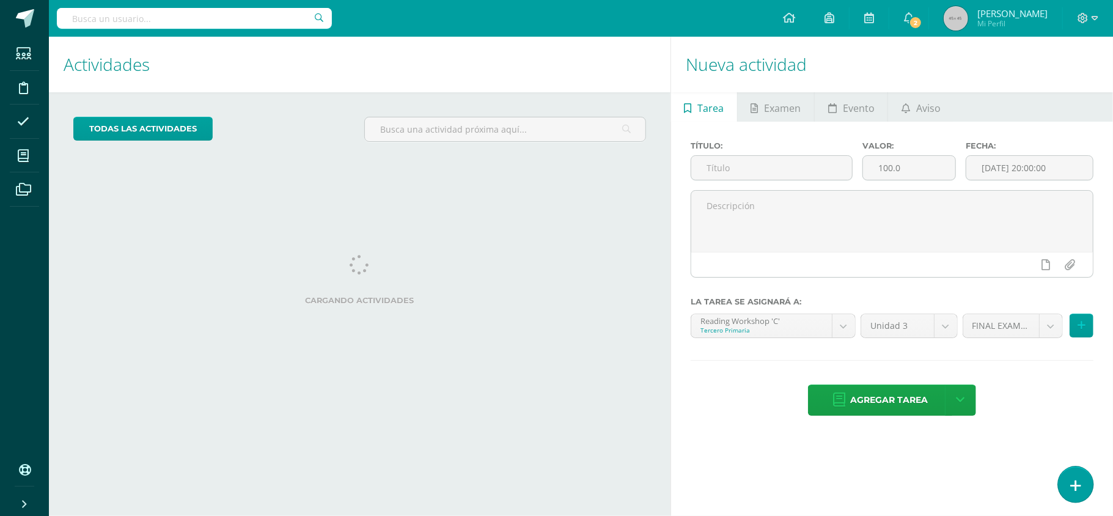
click at [1079, 488] on icon at bounding box center [1076, 486] width 11 height 14
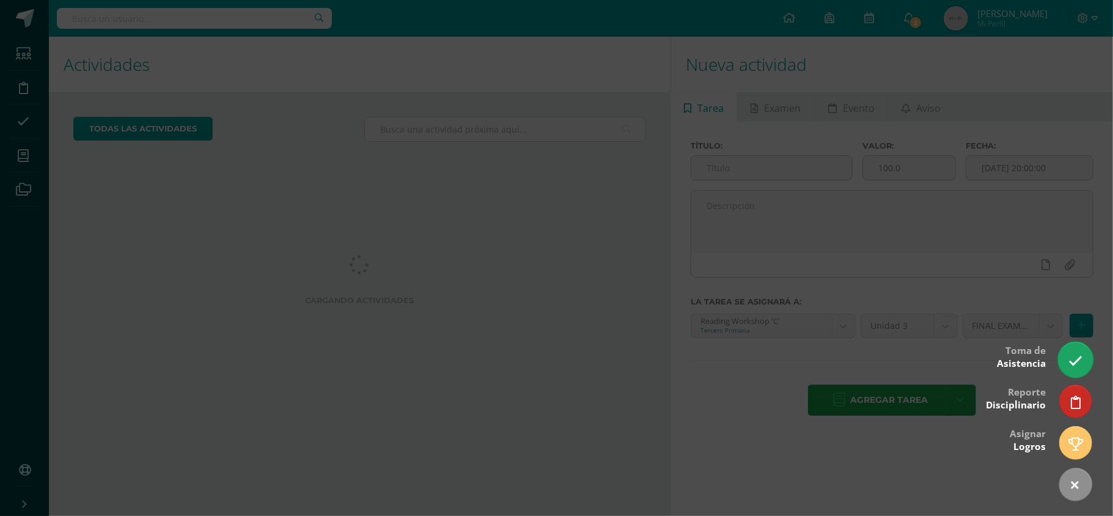
click at [1075, 358] on icon at bounding box center [1076, 361] width 14 height 14
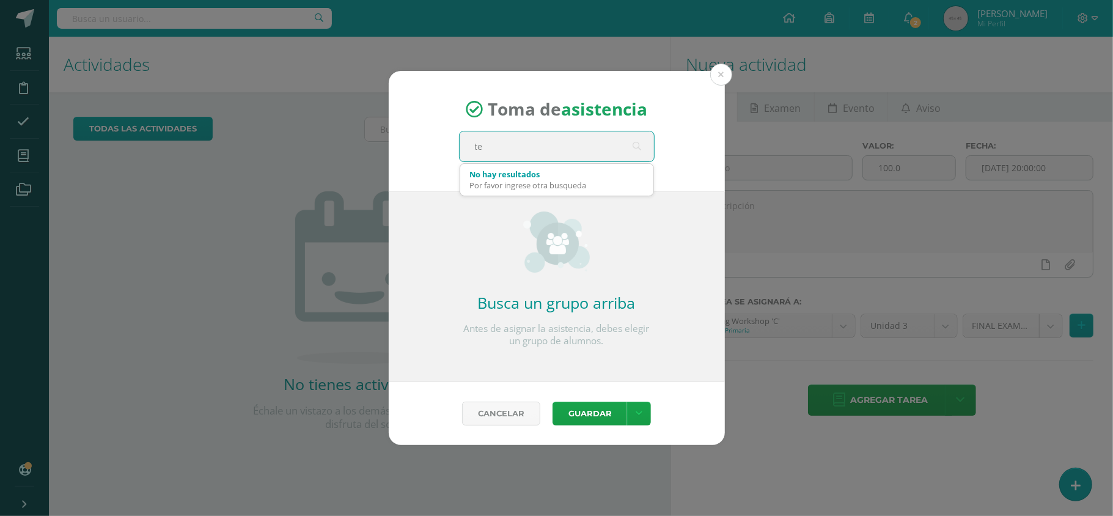
type input "te"
click at [891, 247] on div "Toma de asistencia te Busca un grupo arriba Antes de asignar la asistencia, deb…" at bounding box center [557, 258] width 1104 height 374
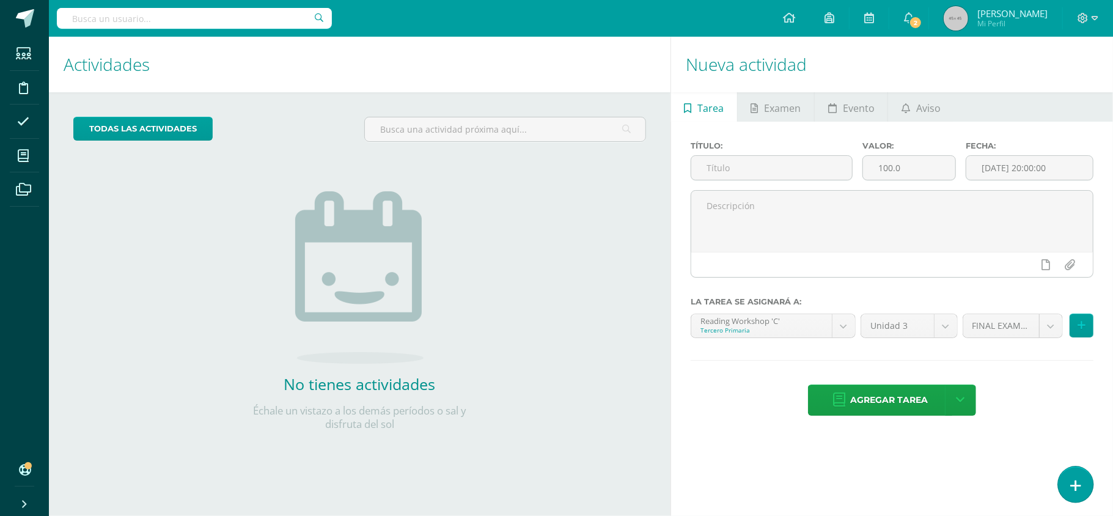
click at [1074, 473] on link at bounding box center [1075, 483] width 35 height 35
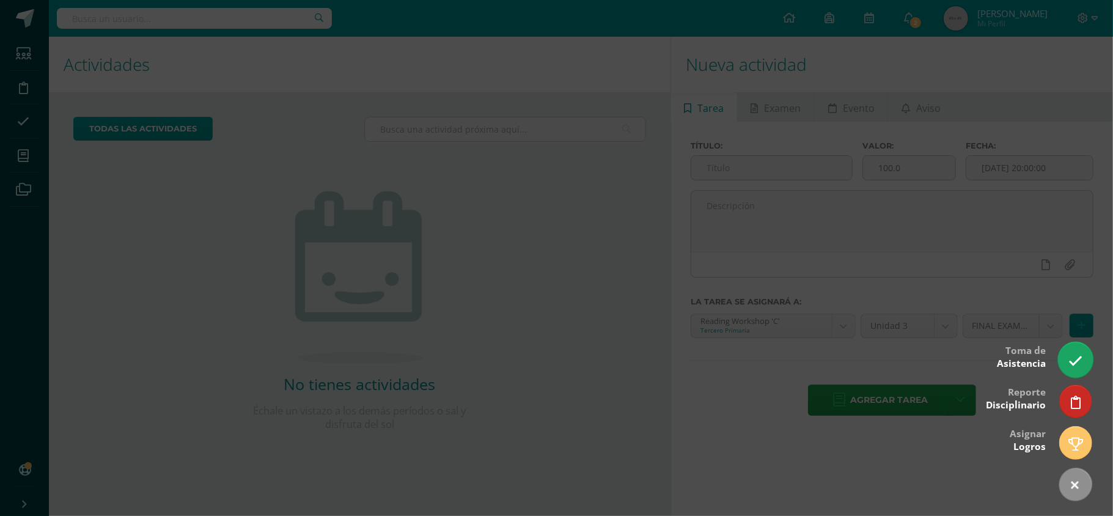
click at [1077, 356] on icon at bounding box center [1076, 361] width 14 height 14
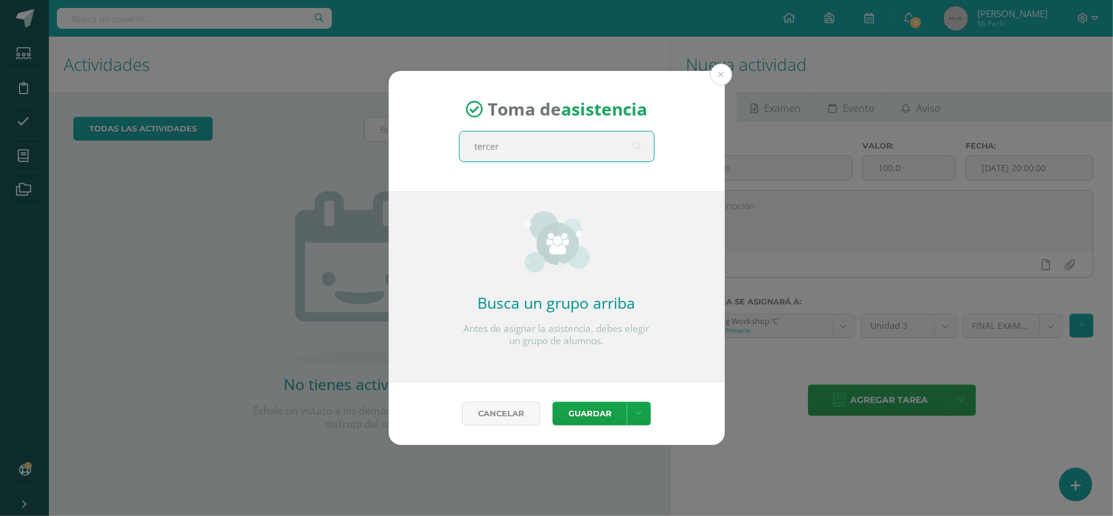
type input "tercero"
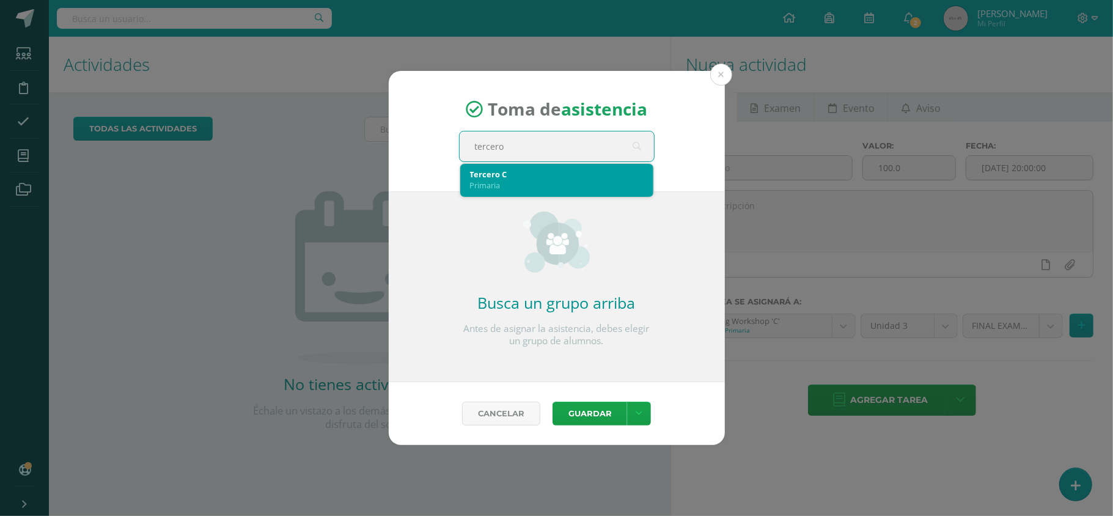
click at [542, 169] on div "Tercero C" at bounding box center [557, 174] width 174 height 11
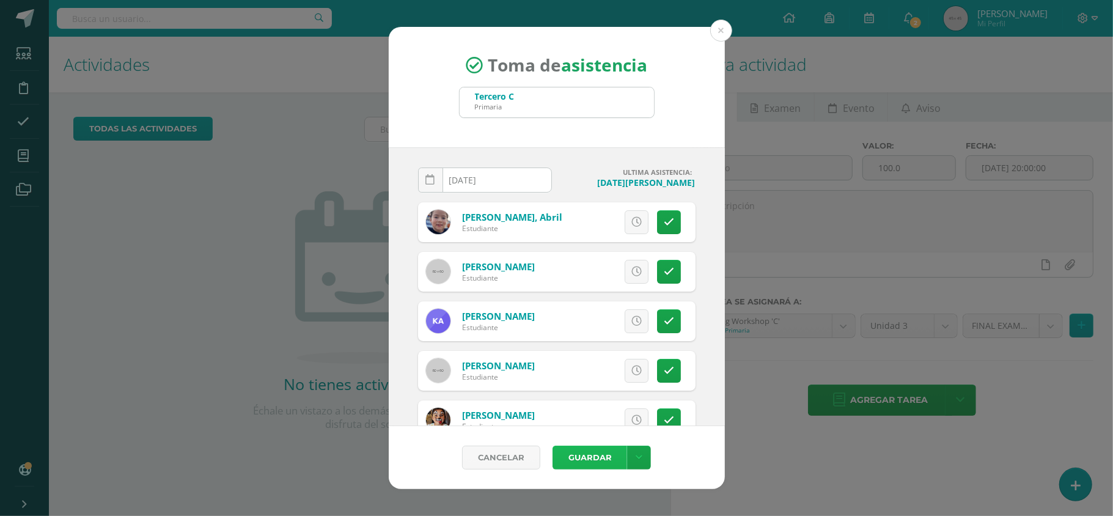
click at [602, 458] on button "Guardar" at bounding box center [590, 458] width 75 height 24
